Goal: Task Accomplishment & Management: Use online tool/utility

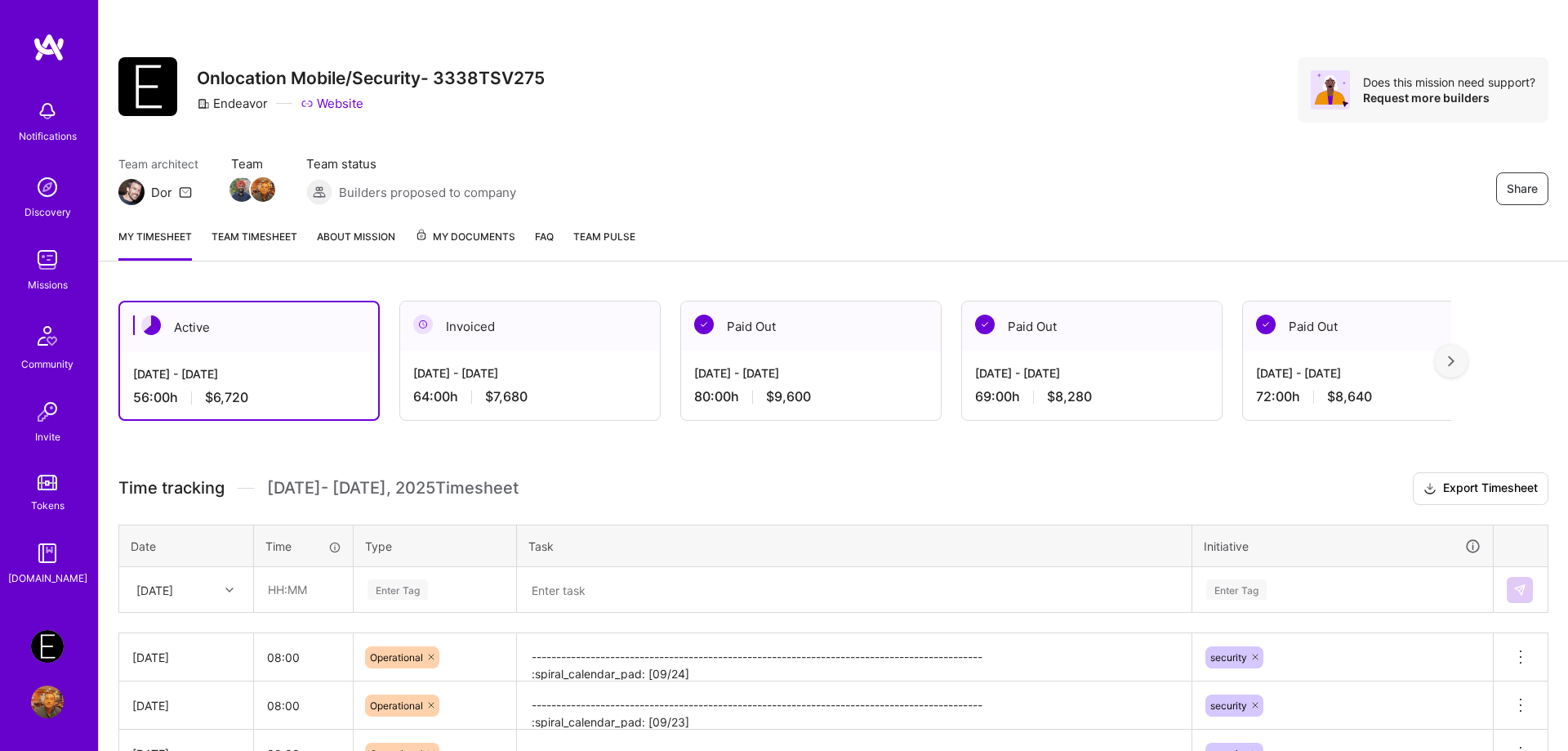
click at [924, 202] on div "Team architect Dor Team Team status Builders proposed to company Share" at bounding box center [833, 180] width 1429 height 50
click at [272, 596] on input "text" at bounding box center [304, 589] width 97 height 43
type input "08:00"
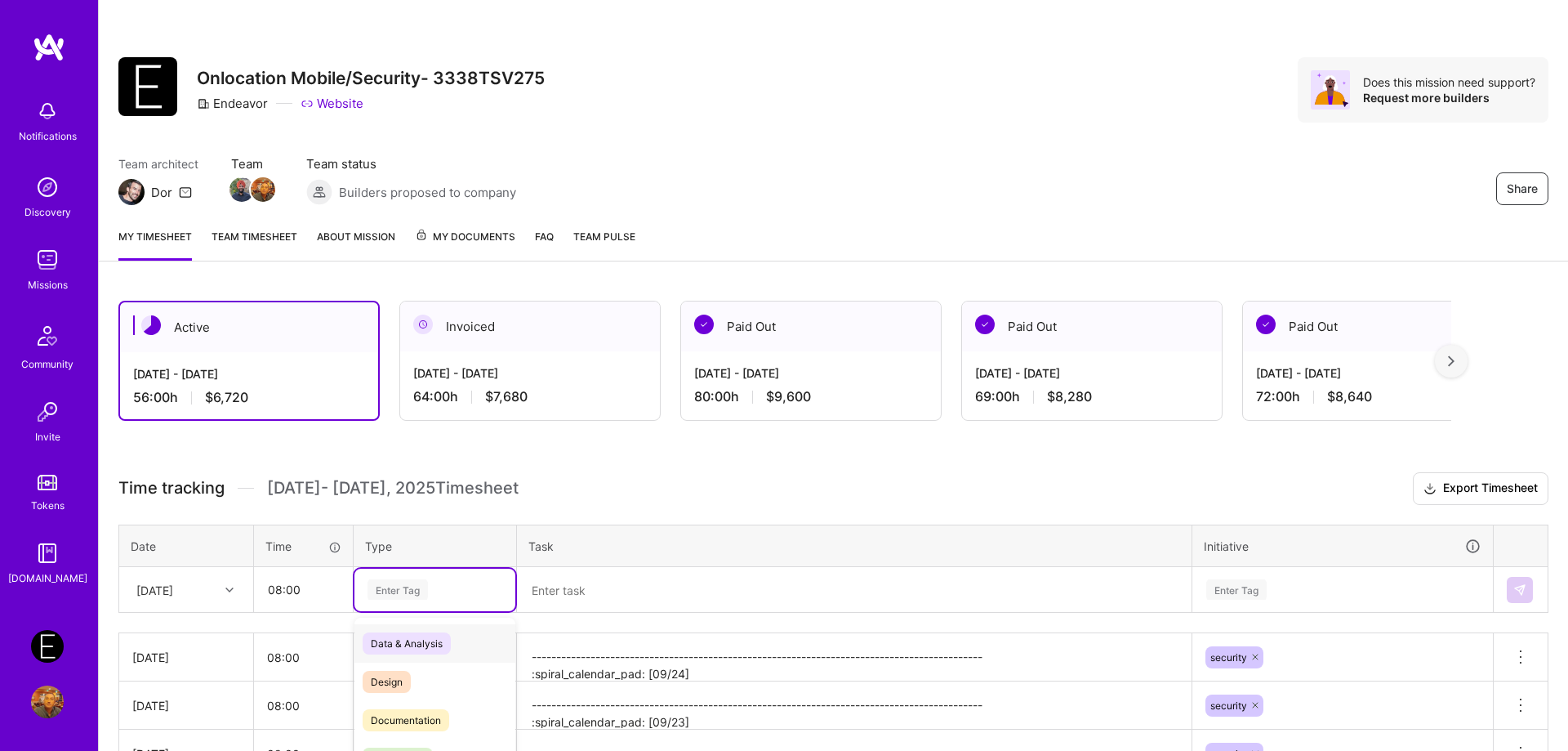
scroll to position [119, 0]
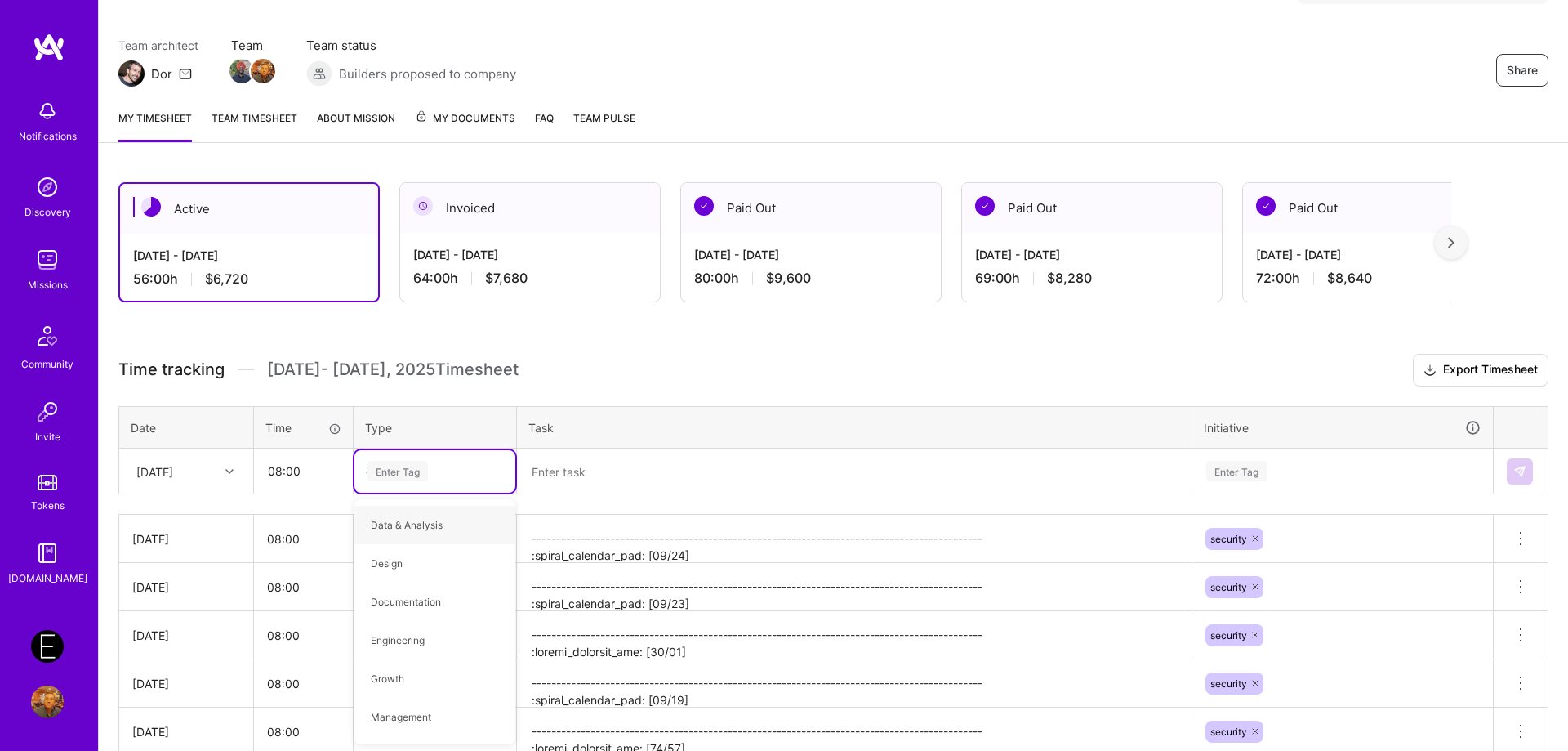
type input "op"
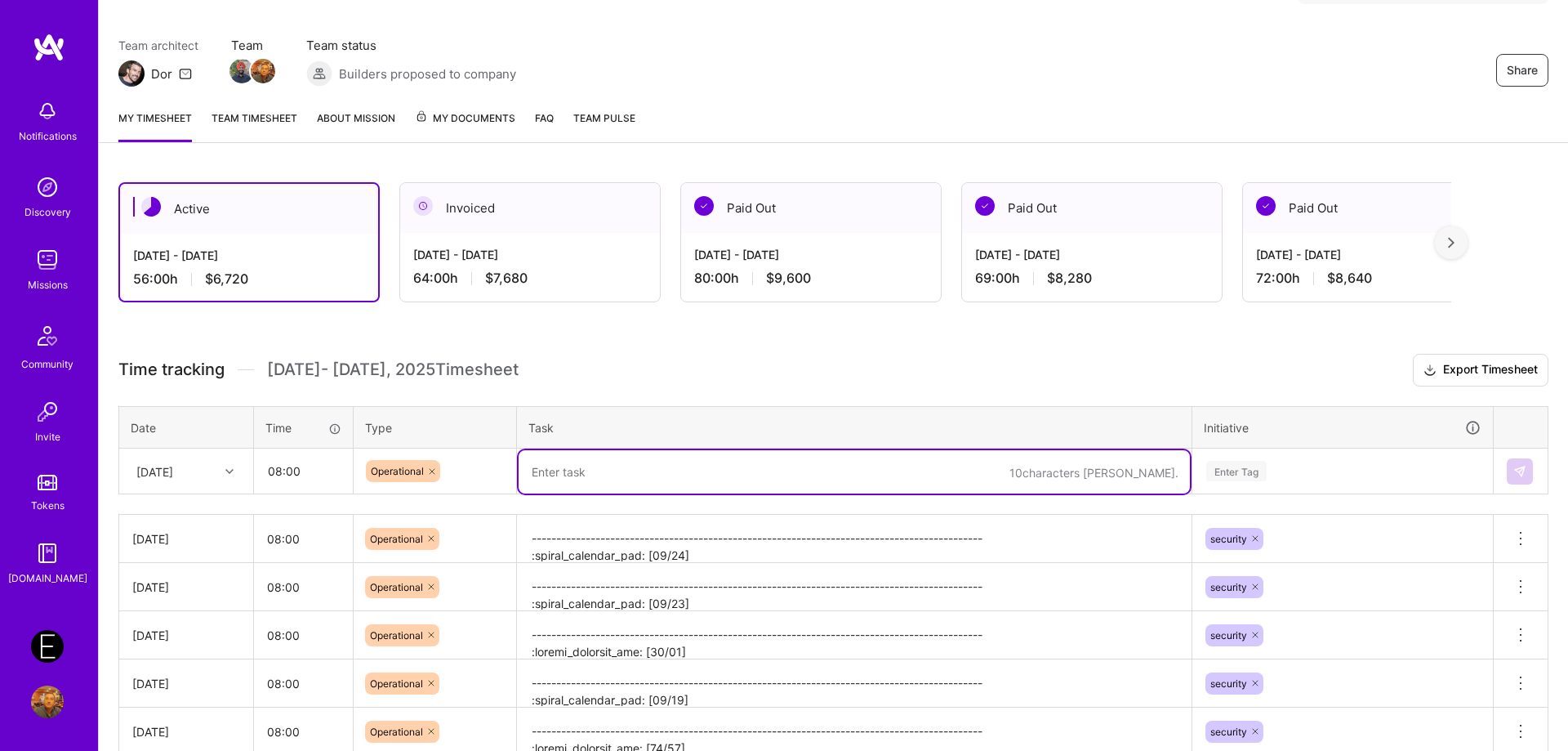
paste textarea "-------------------------------------------------------------------------------…"
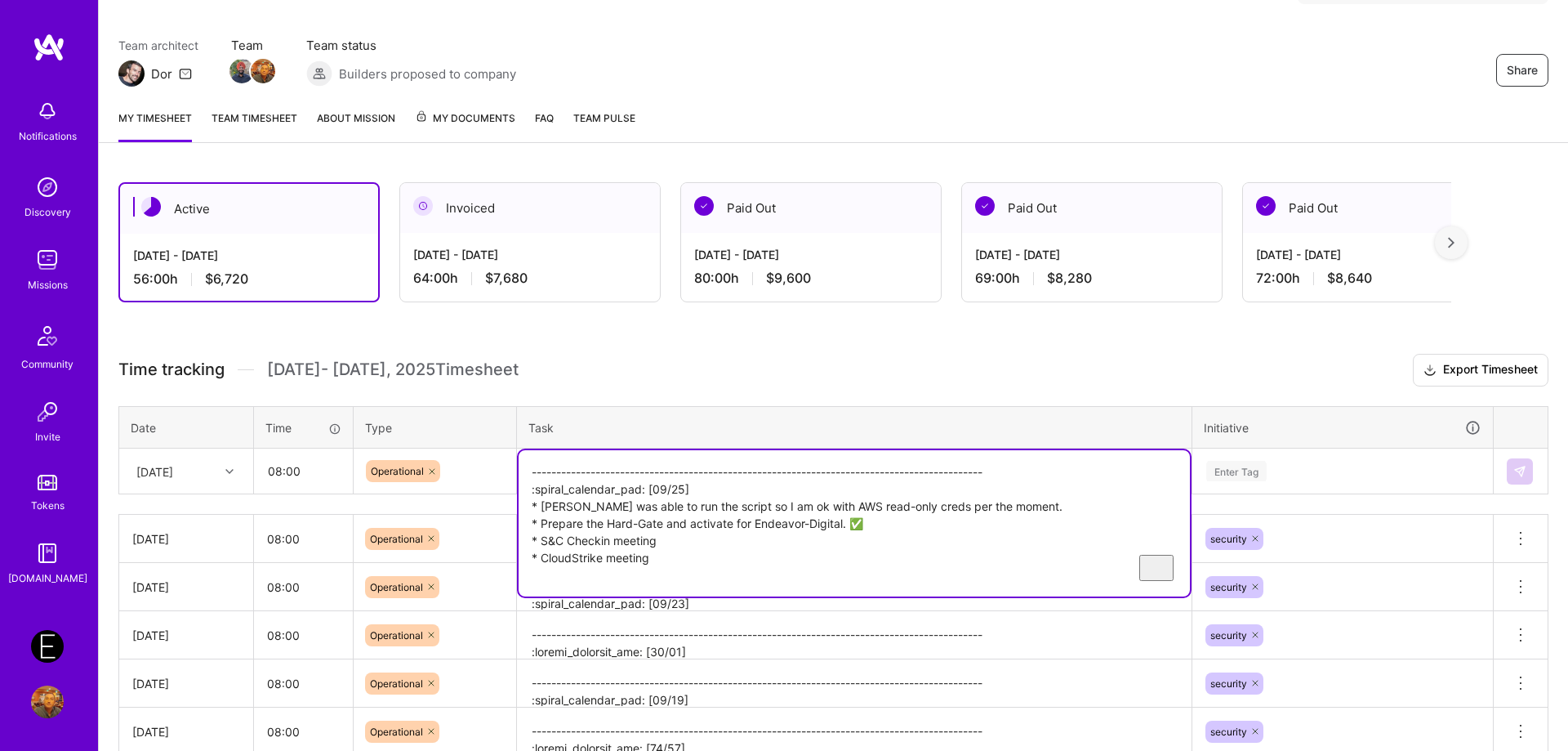
type textarea "-------------------------------------------------------------------------------…"
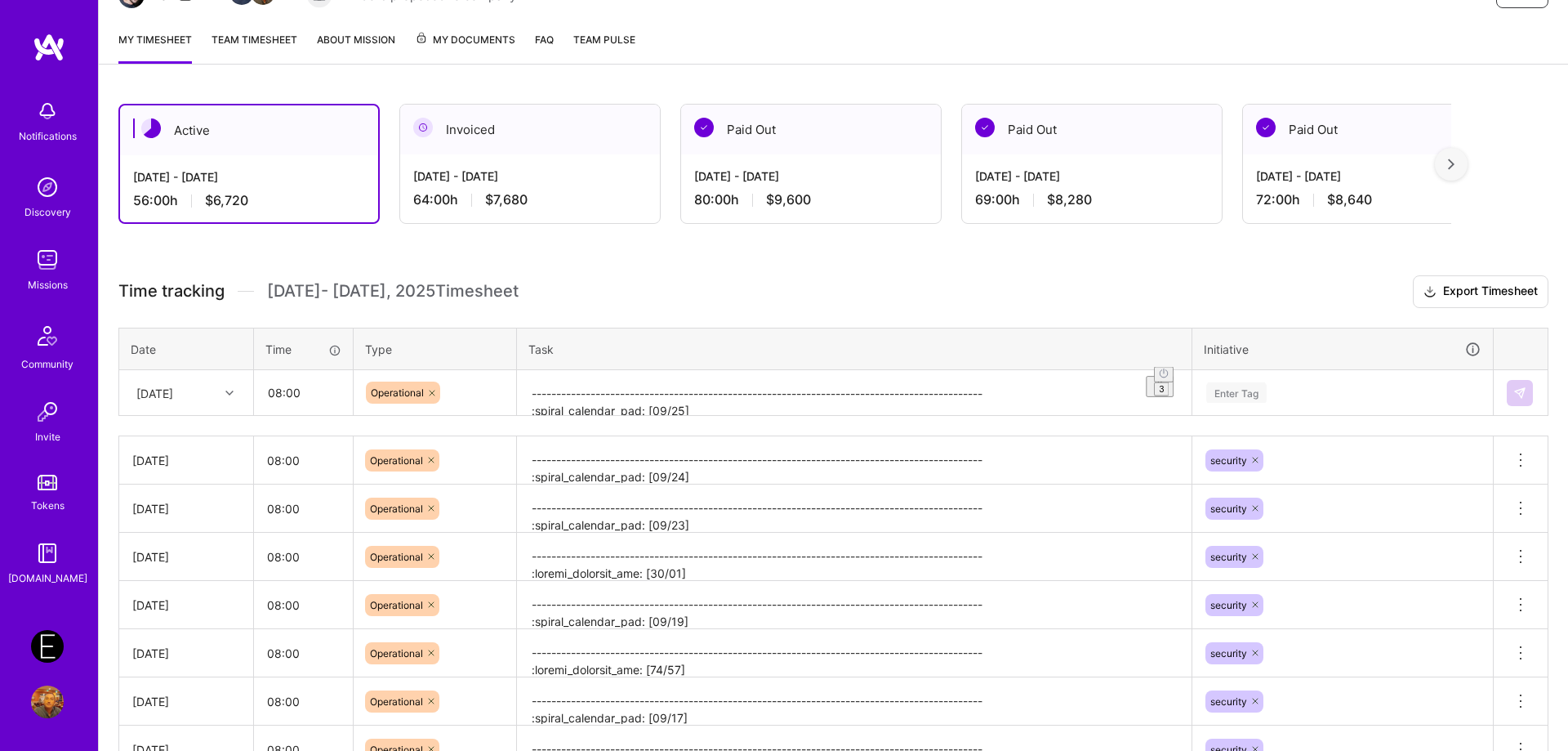
scroll to position [208, 0]
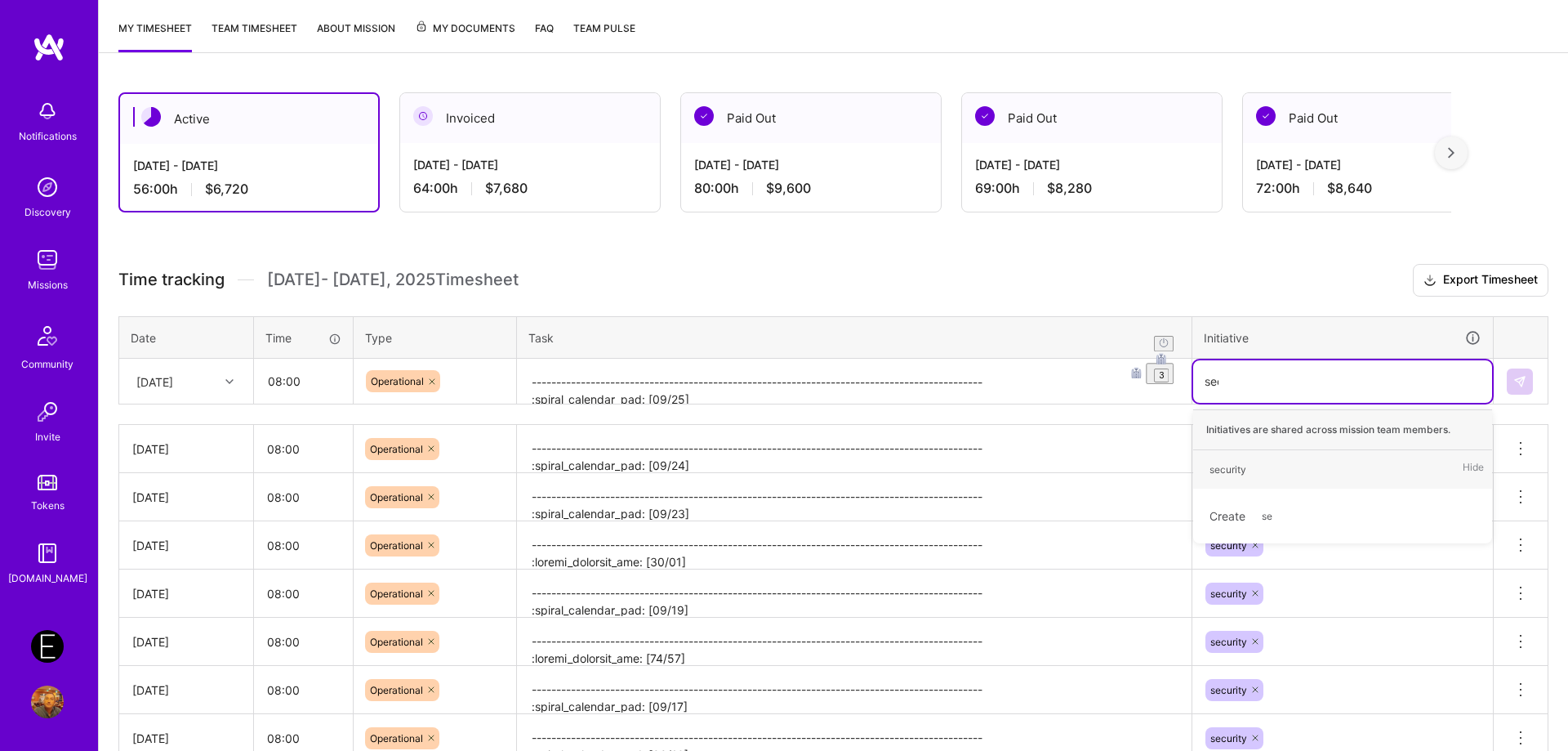
type input "secu"
